Goal: Task Accomplishment & Management: Use online tool/utility

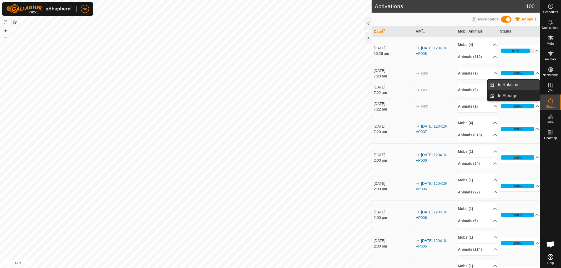
click at [511, 84] on span "In Rotation" at bounding box center [508, 85] width 20 height 6
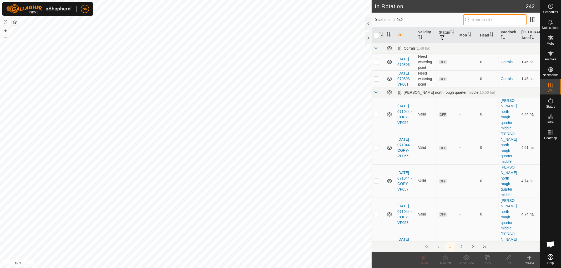
click at [484, 20] on input "text" at bounding box center [495, 19] width 64 height 11
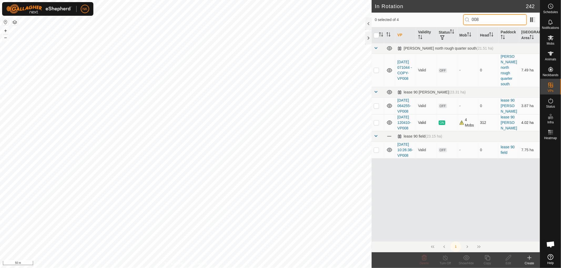
type input "008"
click at [372, 125] on td at bounding box center [377, 122] width 13 height 17
checkbox input "true"
click at [486, 259] on icon at bounding box center [486, 257] width 5 height 5
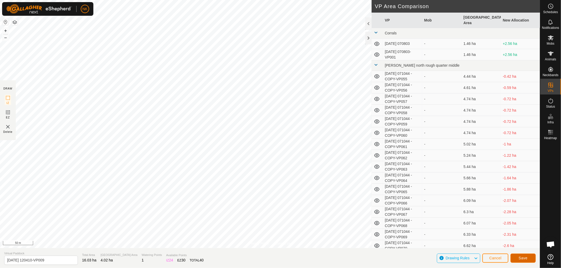
click at [518, 259] on button "Save" at bounding box center [522, 258] width 25 height 9
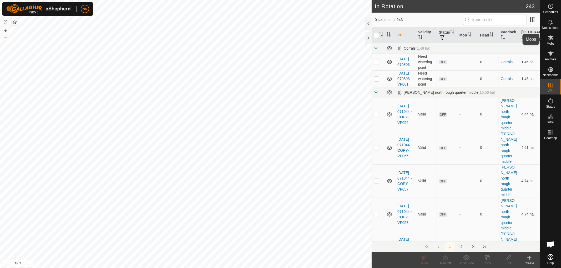
click at [551, 40] on icon at bounding box center [550, 38] width 6 height 6
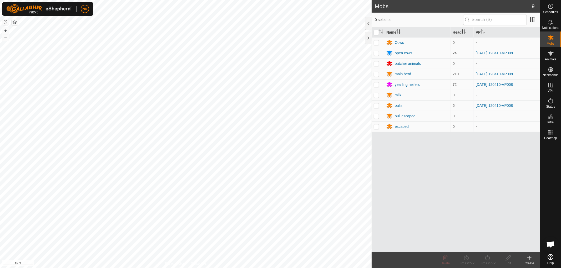
click at [376, 53] on p-checkbox at bounding box center [375, 53] width 5 height 4
checkbox input "true"
click at [379, 73] on td at bounding box center [377, 74] width 13 height 11
checkbox input "true"
click at [375, 83] on p-checkbox at bounding box center [375, 85] width 5 height 4
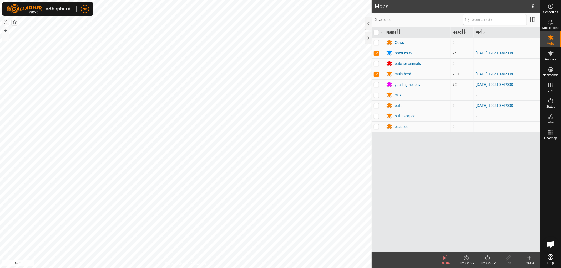
checkbox input "true"
click at [377, 106] on p-checkbox at bounding box center [375, 106] width 5 height 4
checkbox input "true"
click at [484, 258] on icon at bounding box center [487, 258] width 7 height 6
click at [488, 249] on link "Now" at bounding box center [503, 246] width 52 height 11
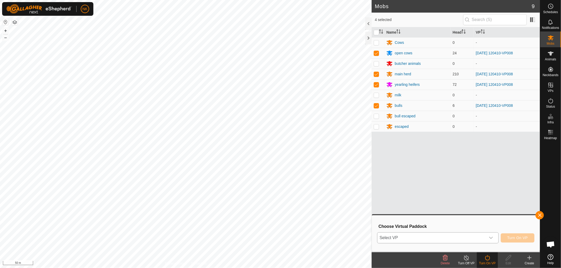
click at [461, 240] on span "Select VP" at bounding box center [431, 238] width 108 height 11
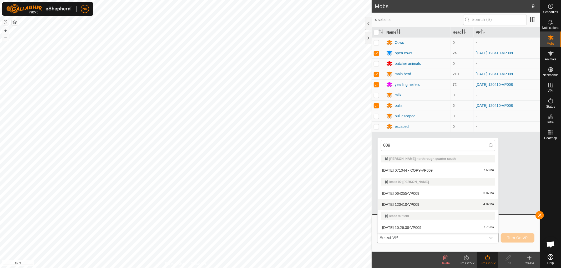
type input "009"
click at [422, 203] on li "[DATE] 120410-VP009 4.02 ha" at bounding box center [437, 204] width 121 height 11
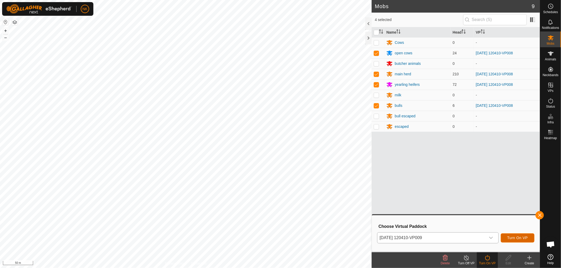
click at [523, 240] on span "Turn On VP" at bounding box center [517, 238] width 20 height 4
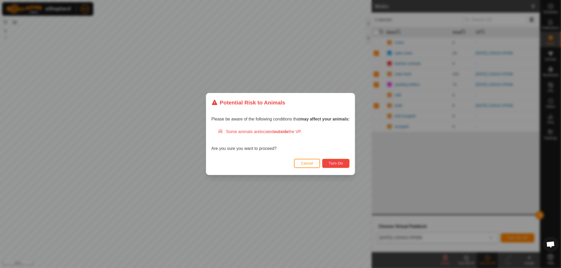
click at [338, 163] on span "Turn On" at bounding box center [336, 163] width 14 height 4
